Goal: Information Seeking & Learning: Understand process/instructions

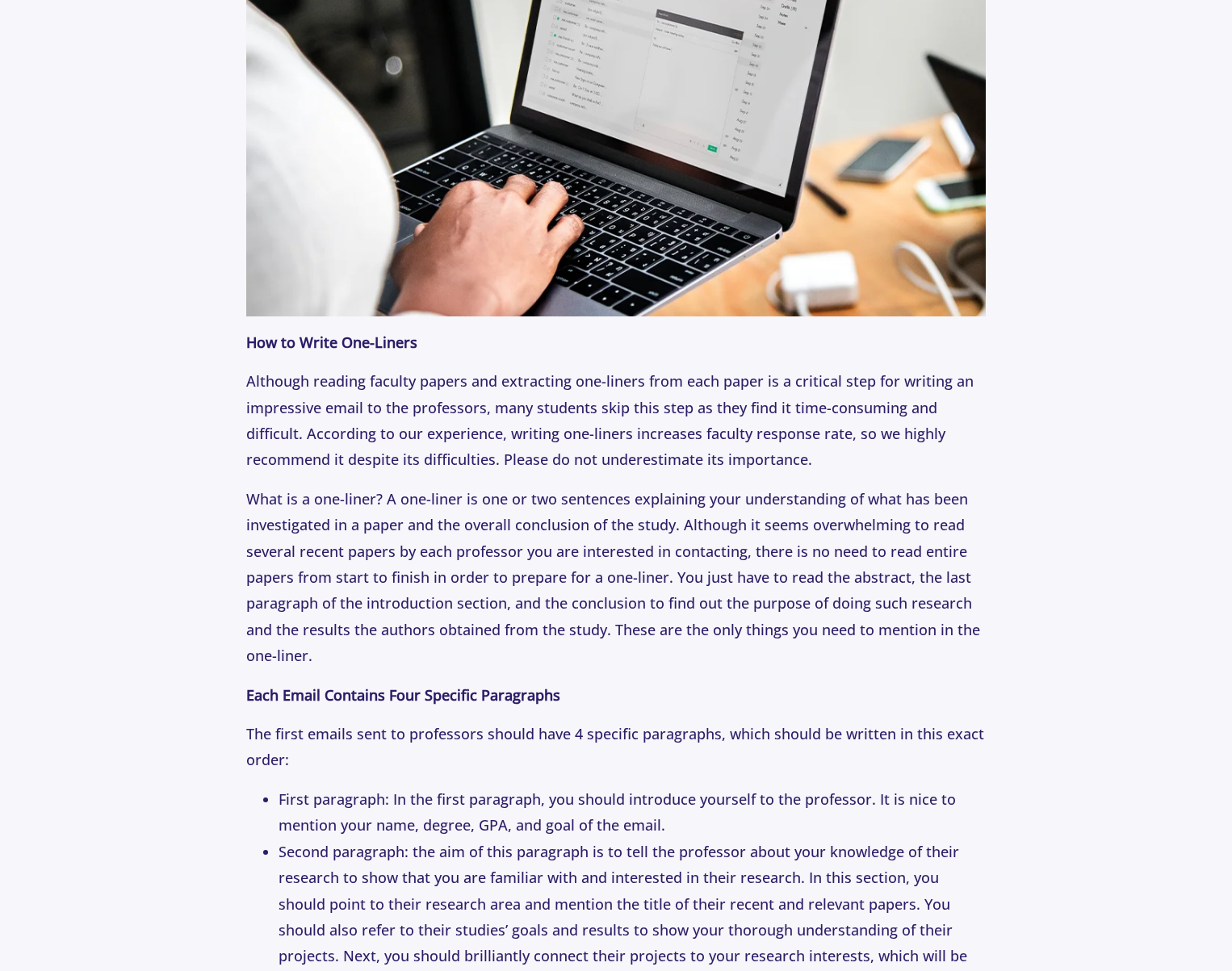
scroll to position [1821, 0]
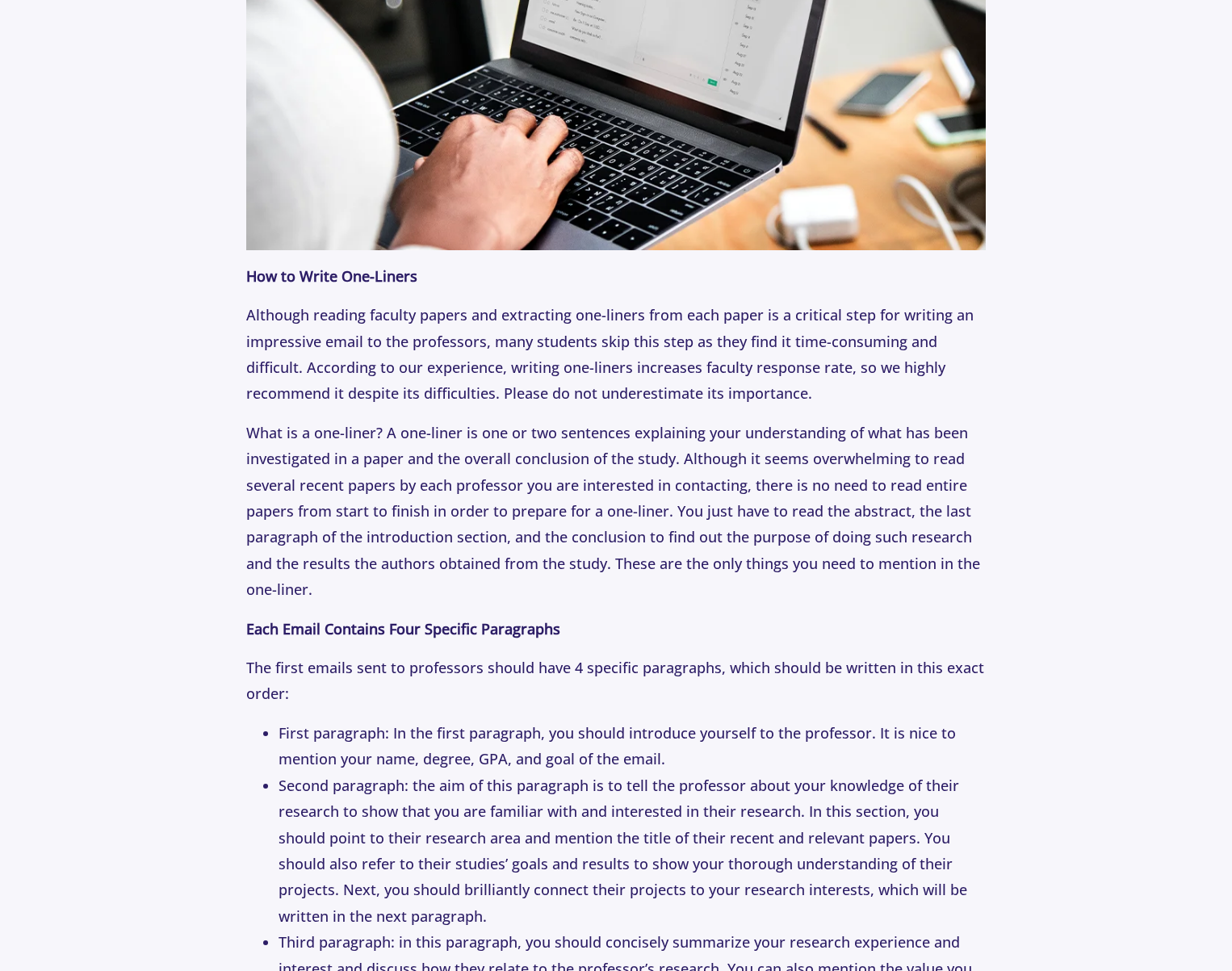
drag, startPoint x: 629, startPoint y: 566, endPoint x: 600, endPoint y: 242, distance: 325.3
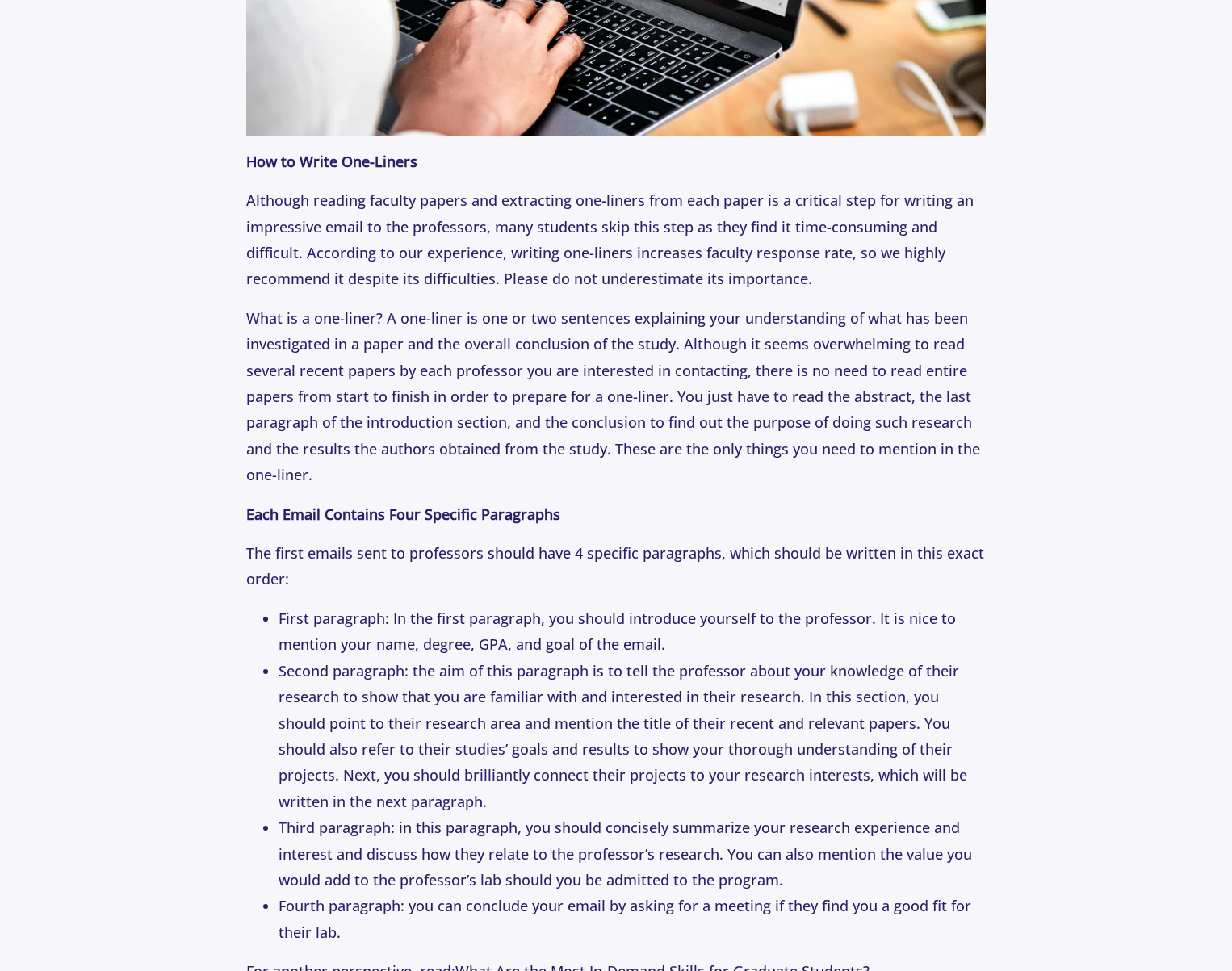
scroll to position [1953, 0]
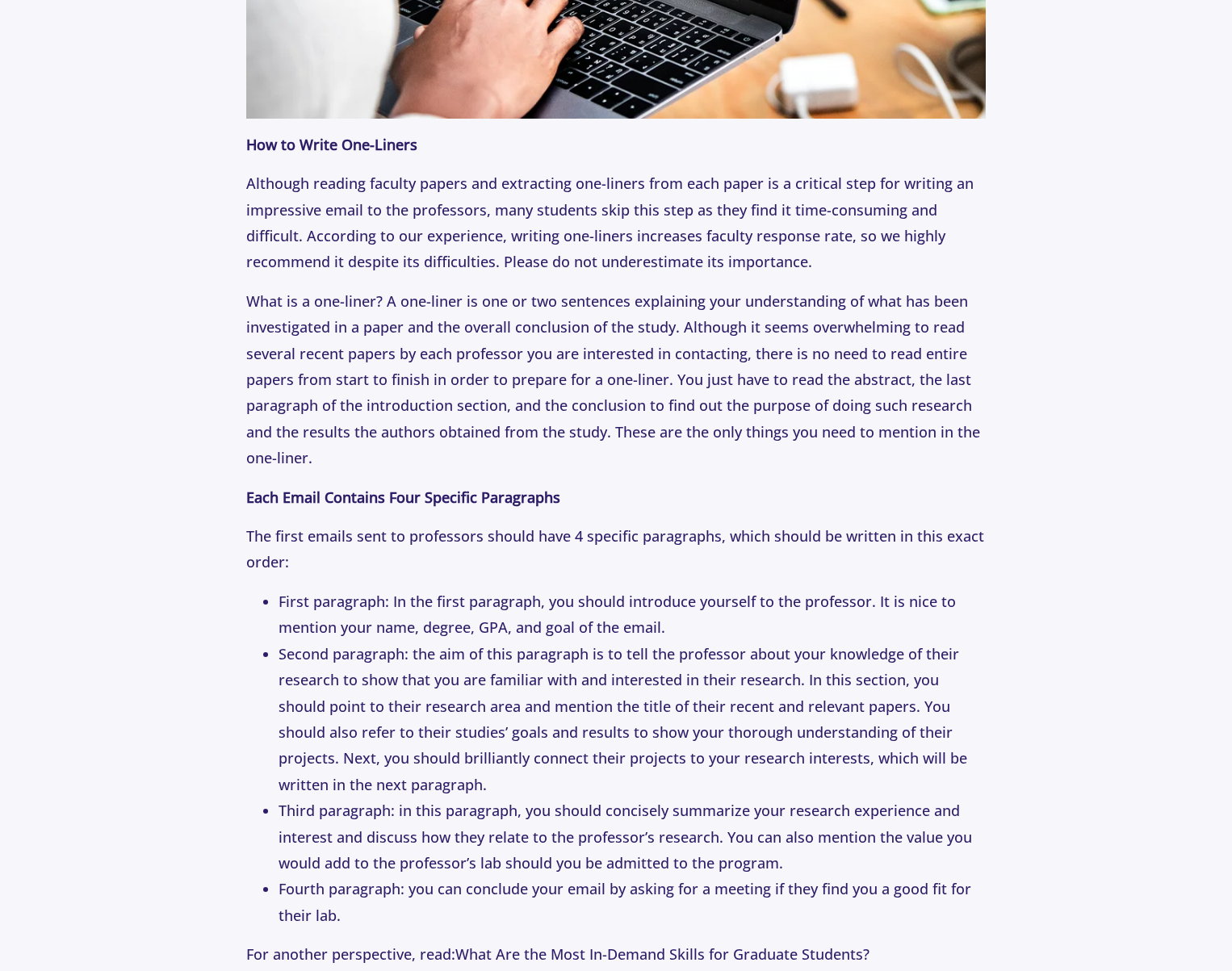
click at [600, 242] on p "Although reading faculty papers and extracting one-liners from each paper is a …" at bounding box center [616, 223] width 739 height 105
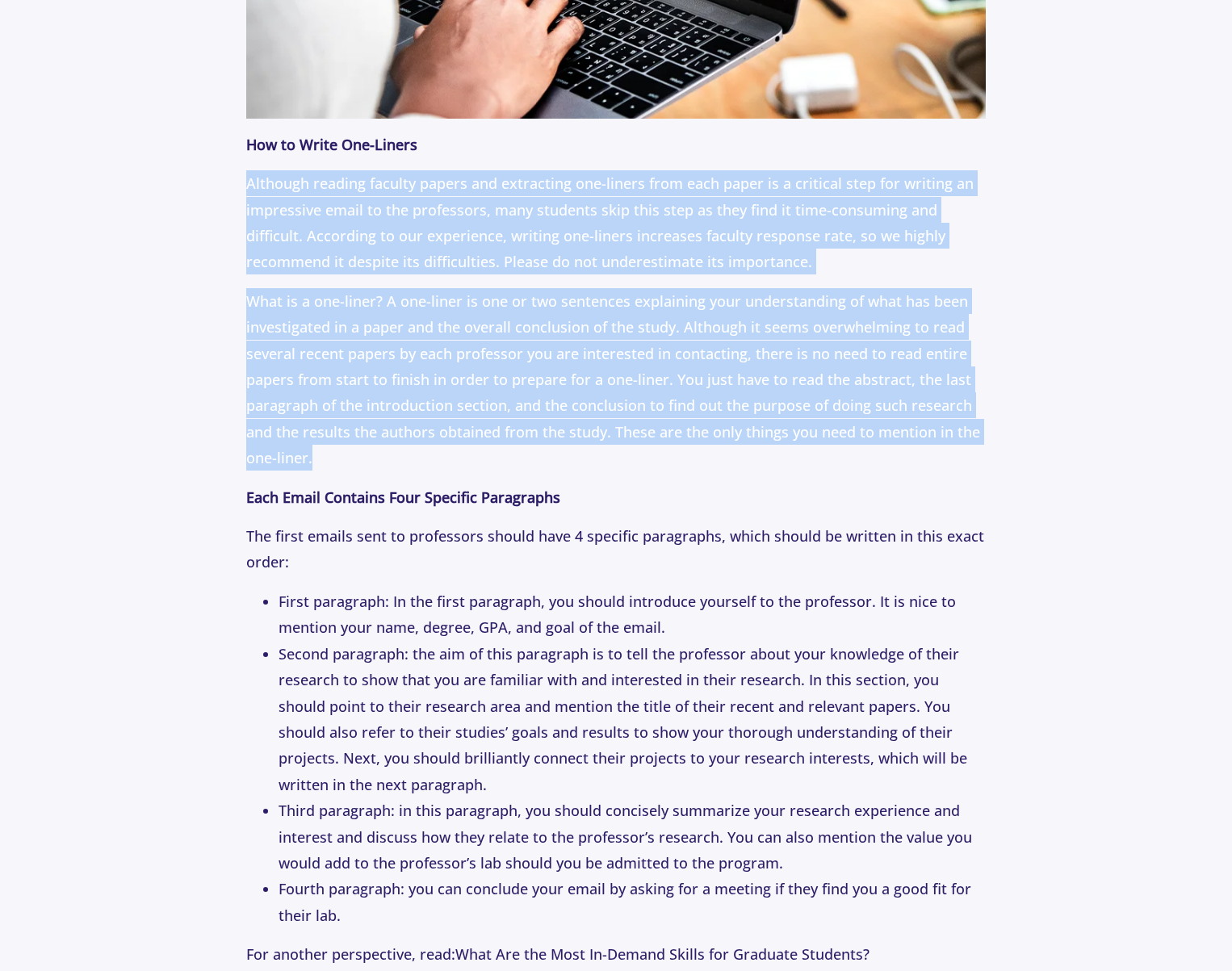
drag, startPoint x: 600, startPoint y: 242, endPoint x: 579, endPoint y: 398, distance: 157.4
click at [579, 399] on p "What is a one-liner? A one-liner is one or two sentences explaining your unders…" at bounding box center [616, 380] width 739 height 183
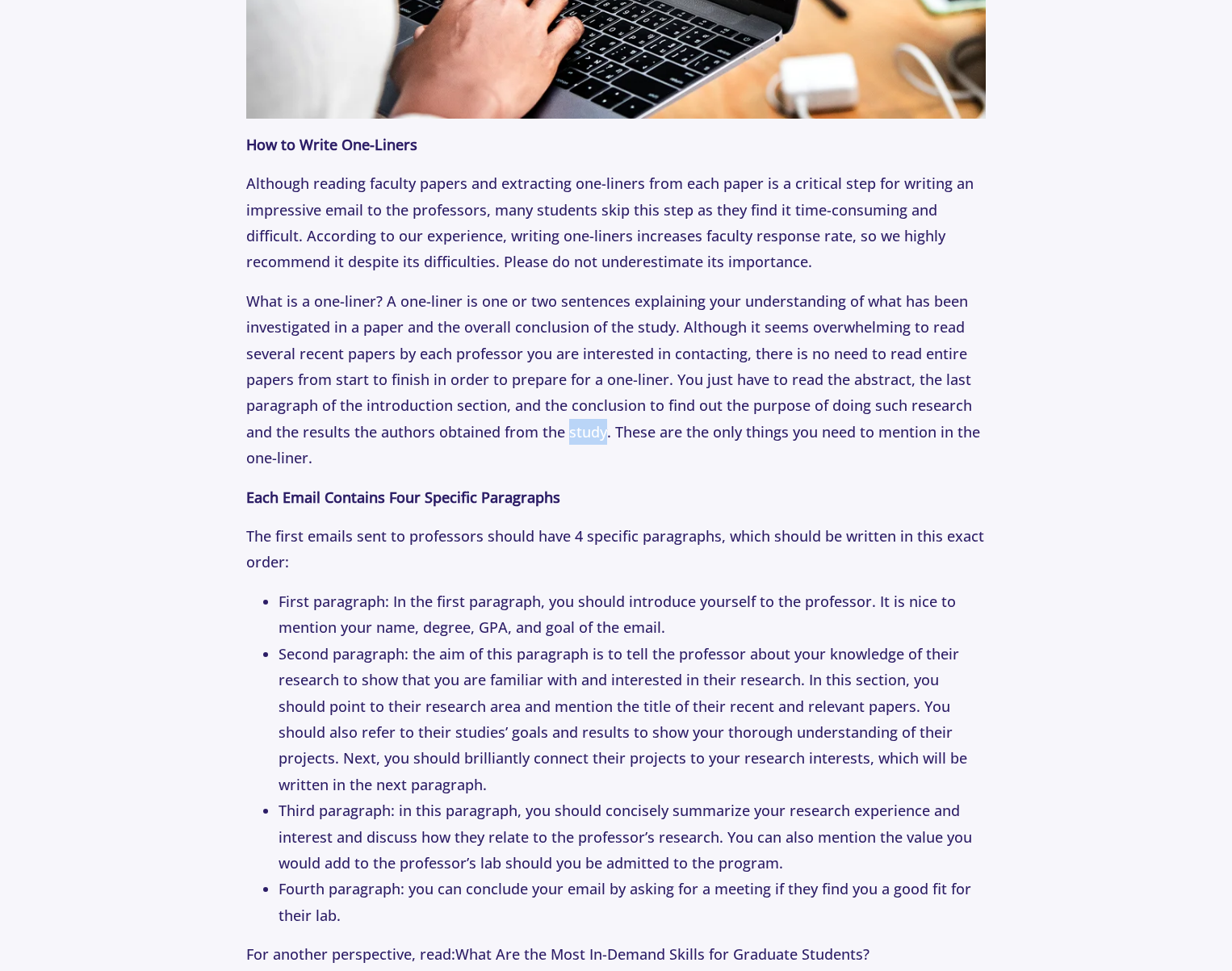
click at [579, 399] on p "What is a one-liner? A one-liner is one or two sentences explaining your unders…" at bounding box center [616, 380] width 739 height 183
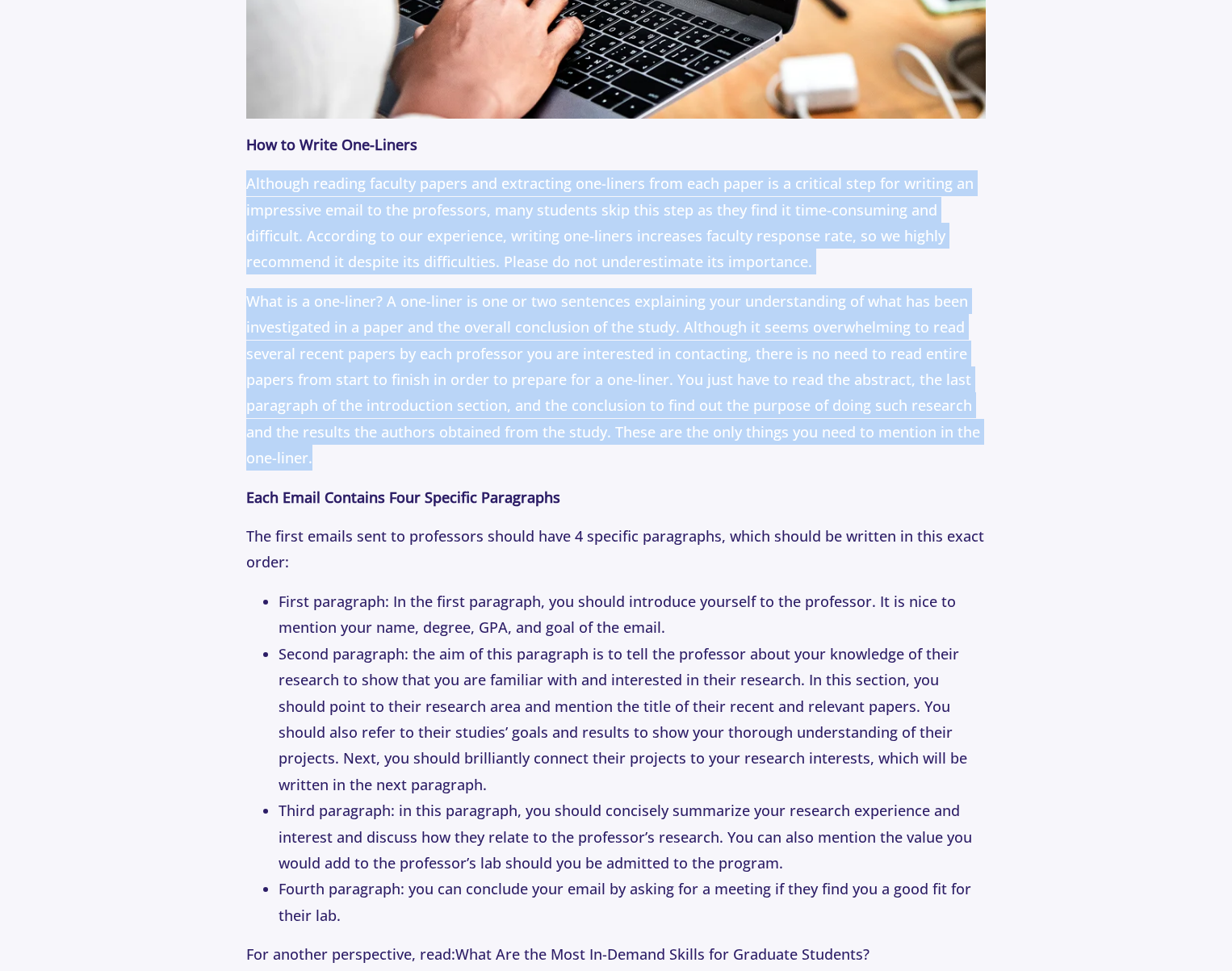
drag, startPoint x: 579, startPoint y: 399, endPoint x: 584, endPoint y: 208, distance: 191.1
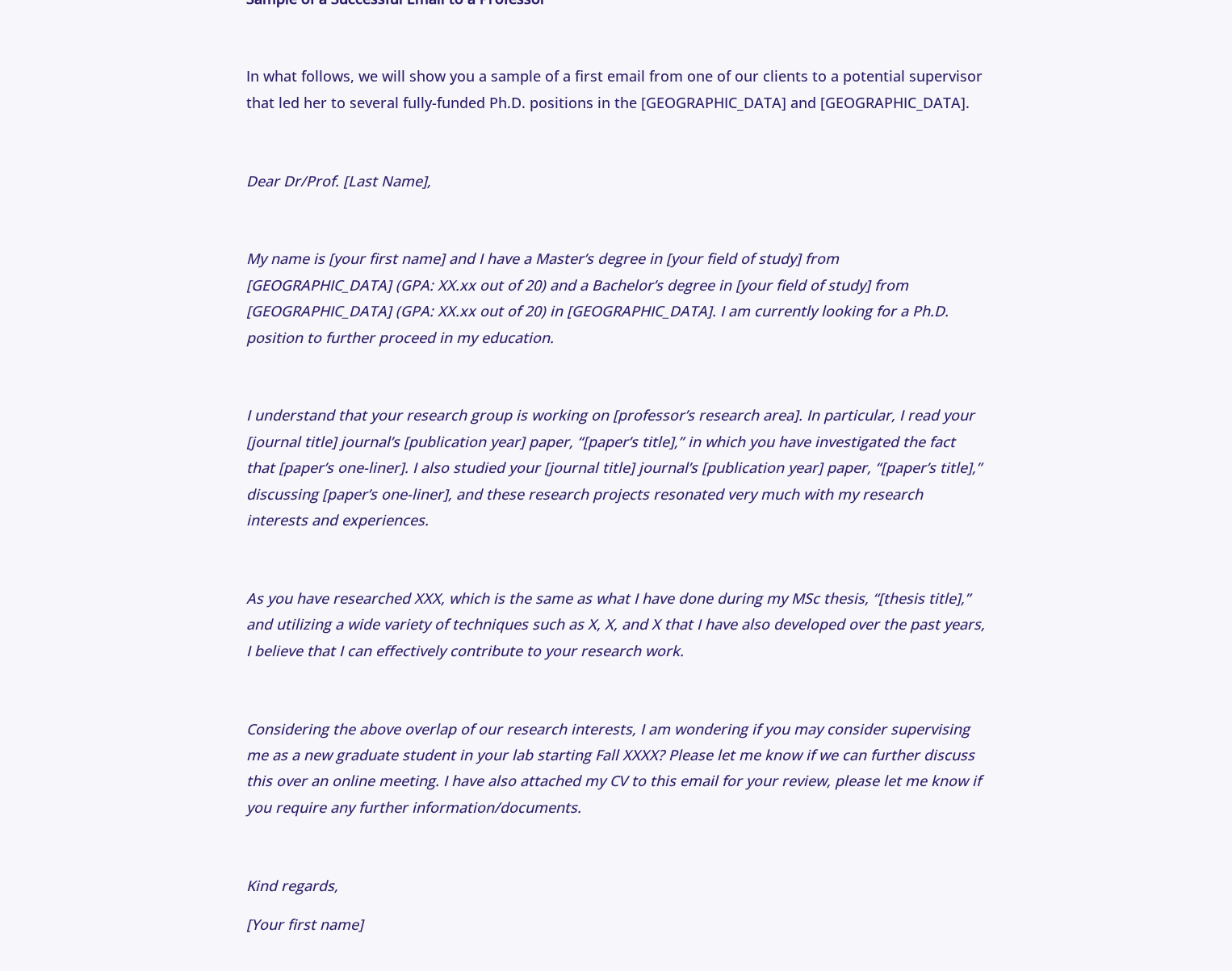
scroll to position [2949, 0]
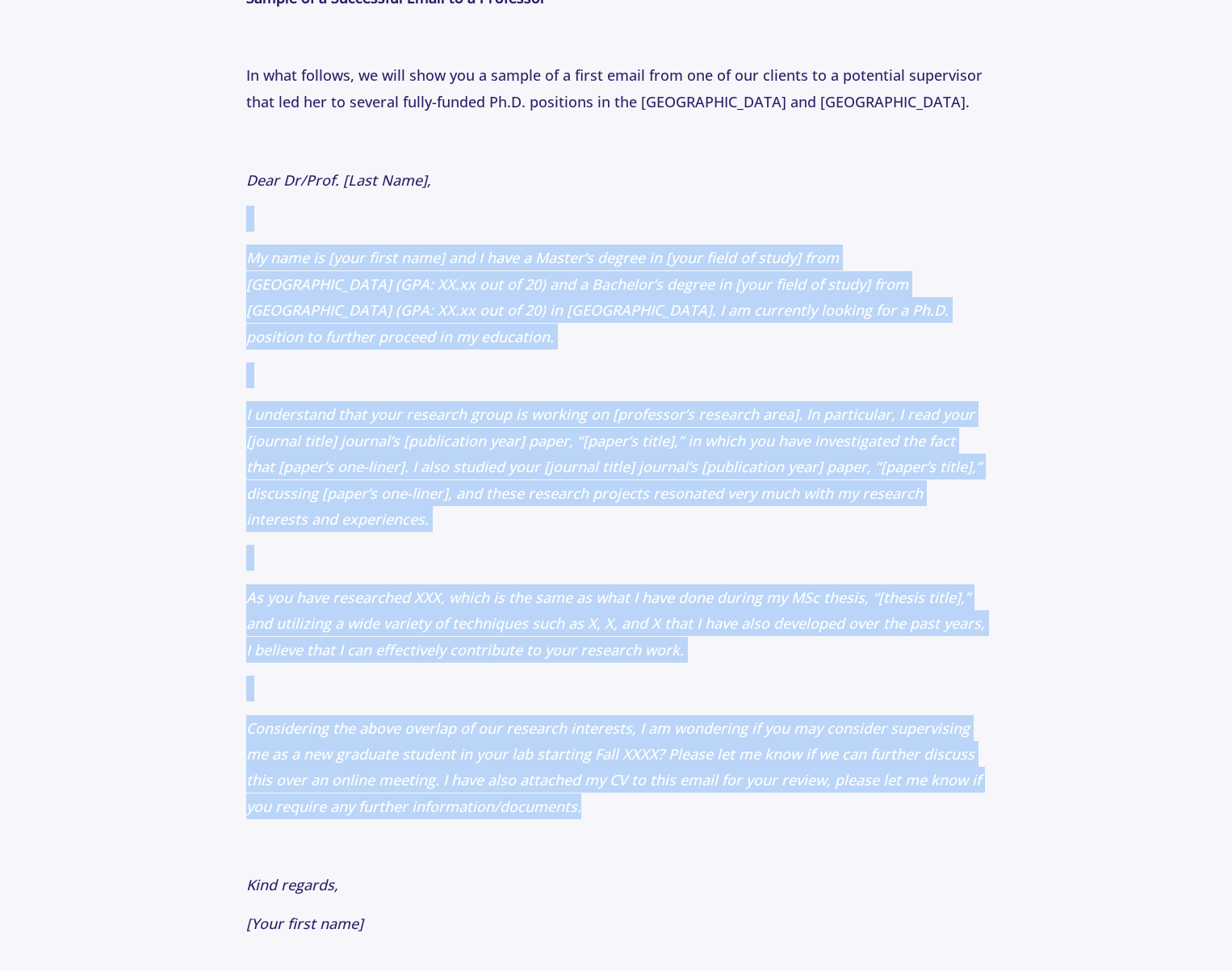
drag, startPoint x: 582, startPoint y: 159, endPoint x: 616, endPoint y: 742, distance: 584.0
click at [616, 744] on p "If you're exploring this topic, also check out: Letters of Recommendation: How …" at bounding box center [616, 173] width 739 height 4477
click at [616, 742] on p "Considering the above overlap of our research interests, I am wondering if you …" at bounding box center [616, 768] width 739 height 105
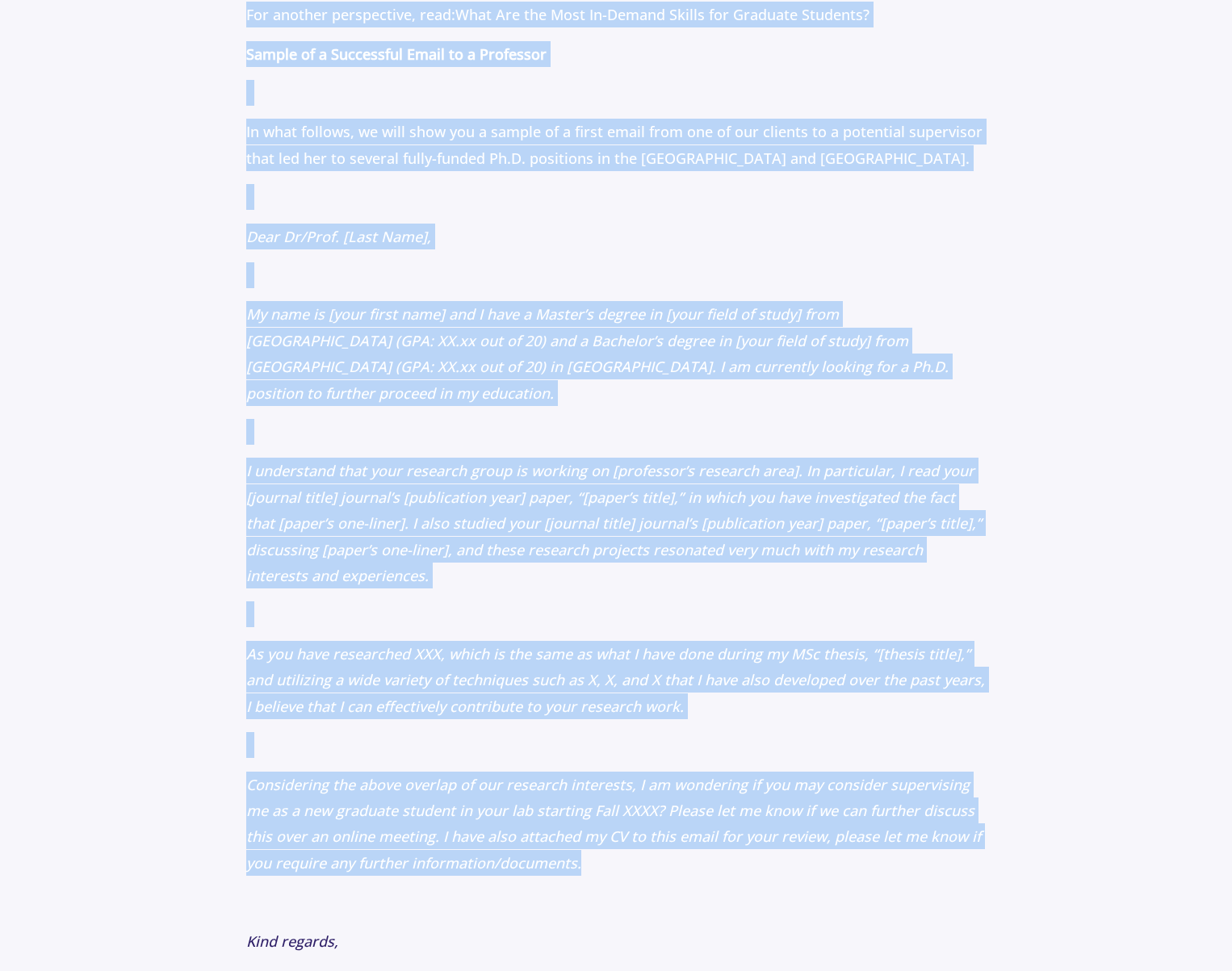
scroll to position [2830, 0]
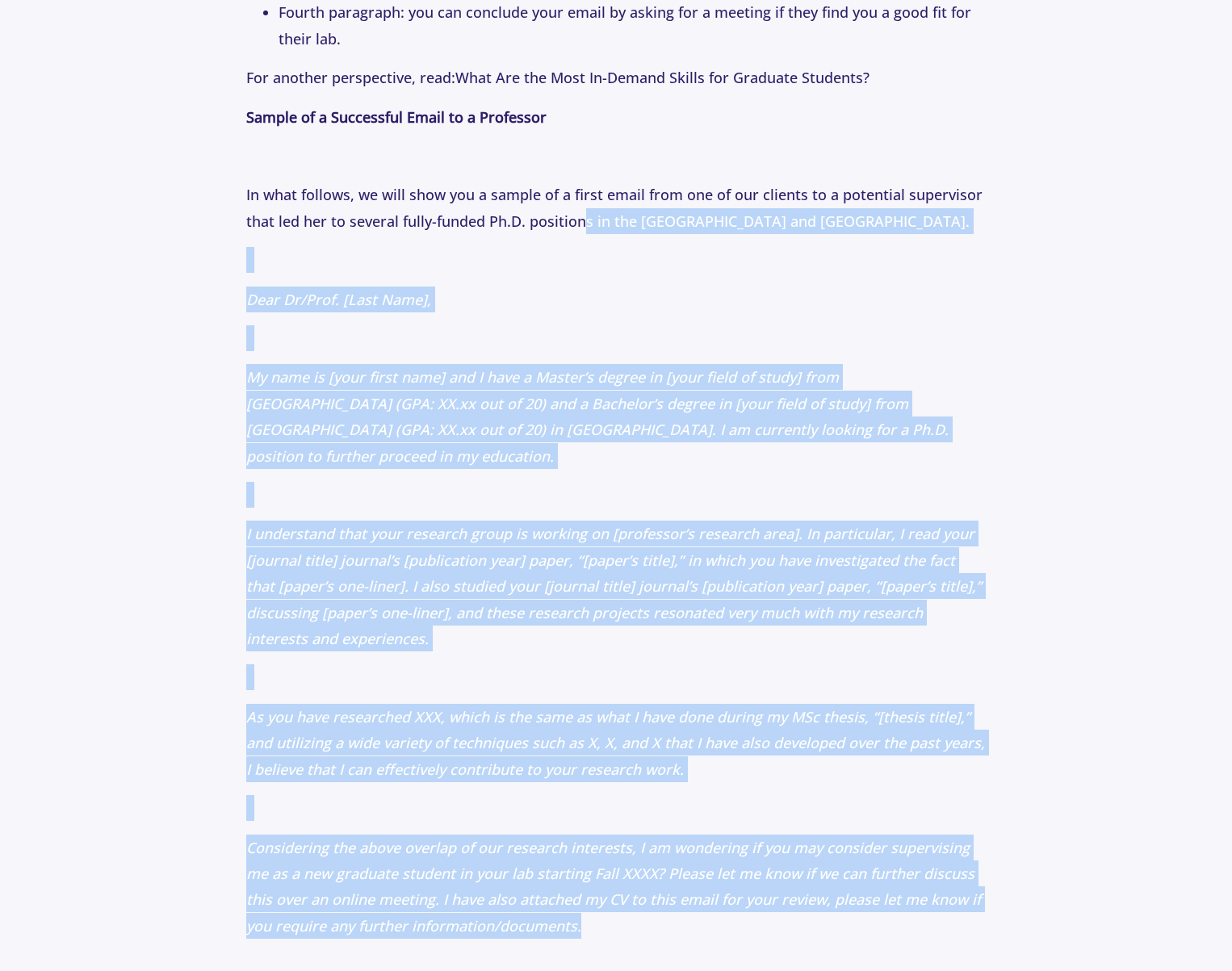
drag, startPoint x: 615, startPoint y: 742, endPoint x: 586, endPoint y: 156, distance: 586.7
click at [586, 169] on p "If you're exploring this topic, also check out: Letters of Recommendation: How …" at bounding box center [616, 292] width 739 height 4477
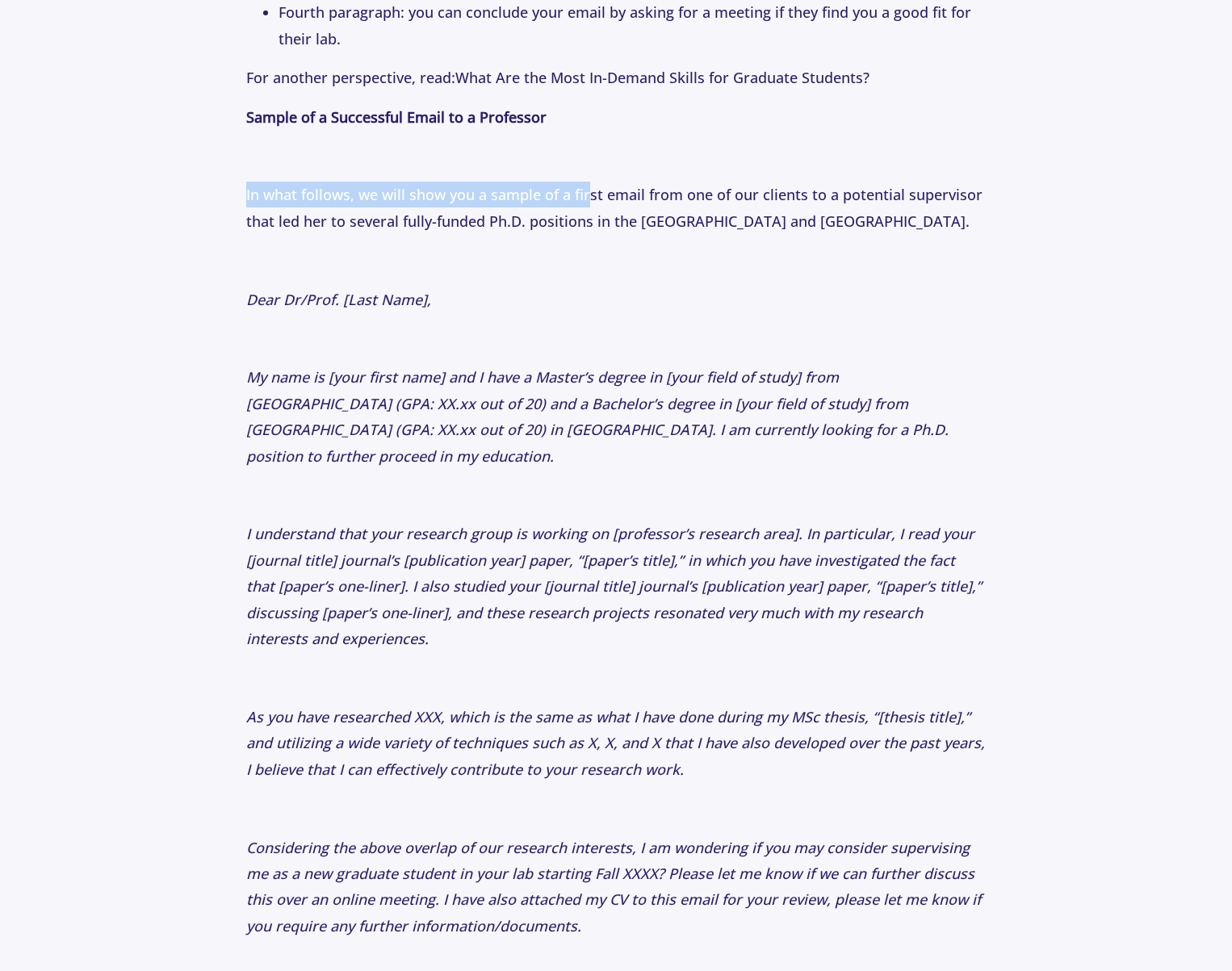
click at [585, 154] on p "If you're exploring this topic, also check out: Letters of Recommendation: How …" at bounding box center [616, 292] width 739 height 4477
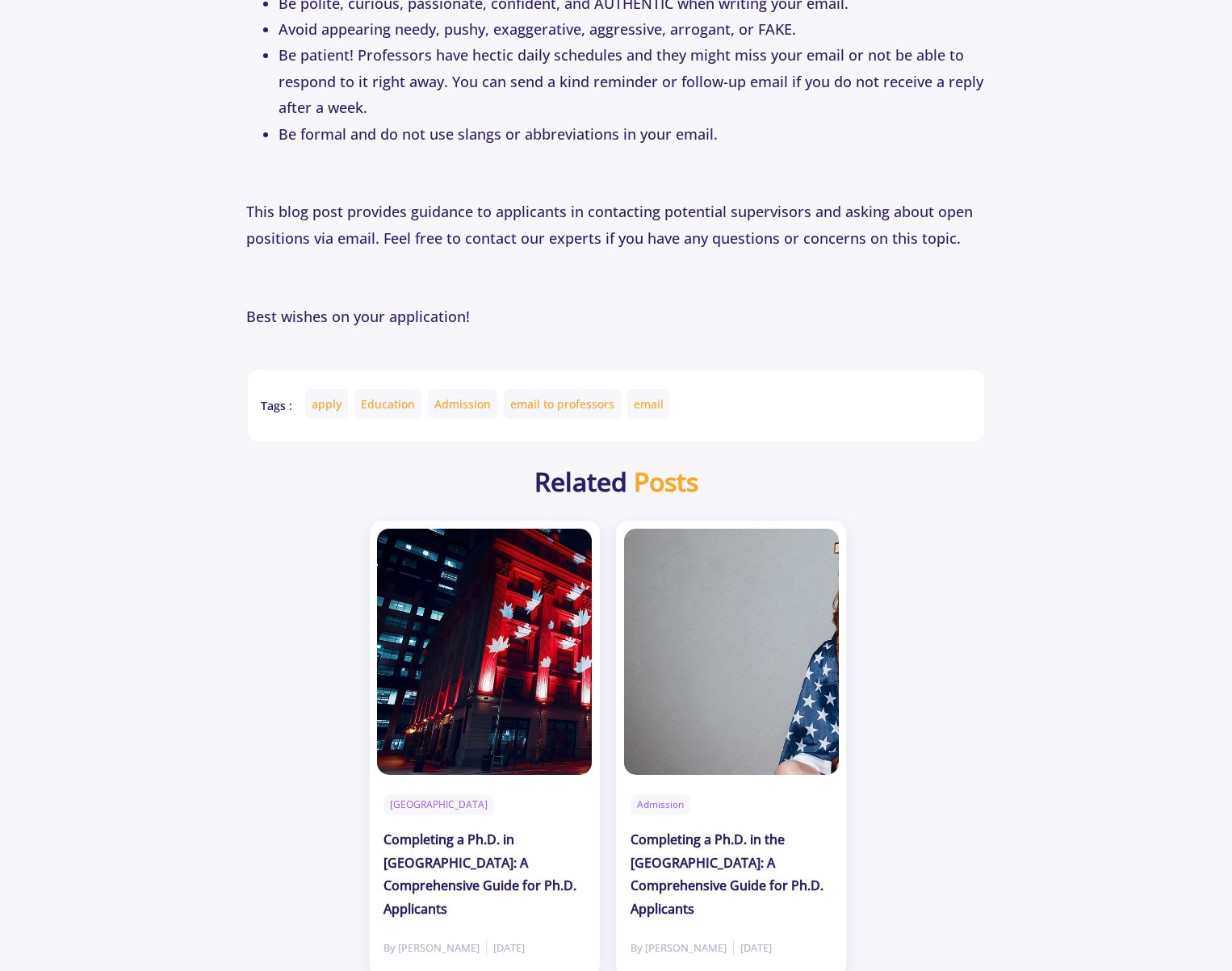
scroll to position [5104, 0]
